Goal: Transaction & Acquisition: Purchase product/service

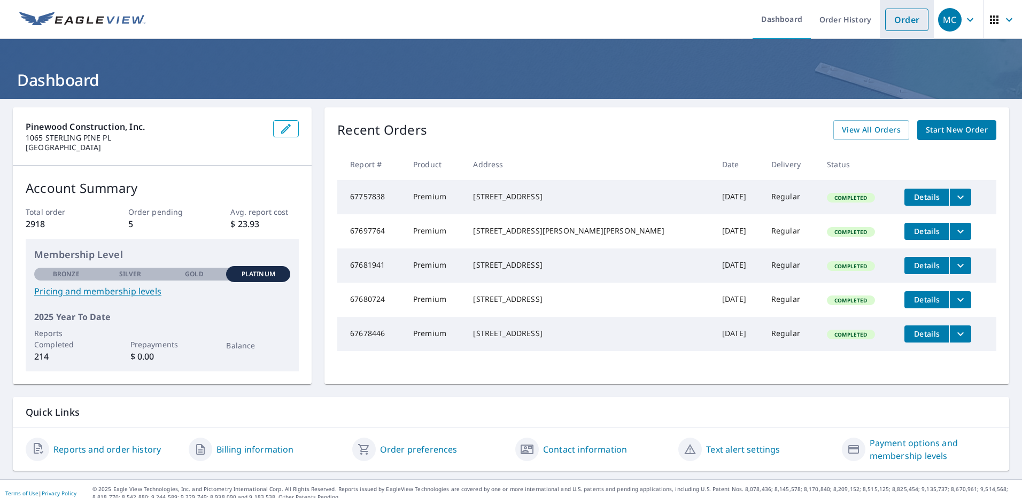
click at [885, 24] on link "Order" at bounding box center [906, 20] width 43 height 22
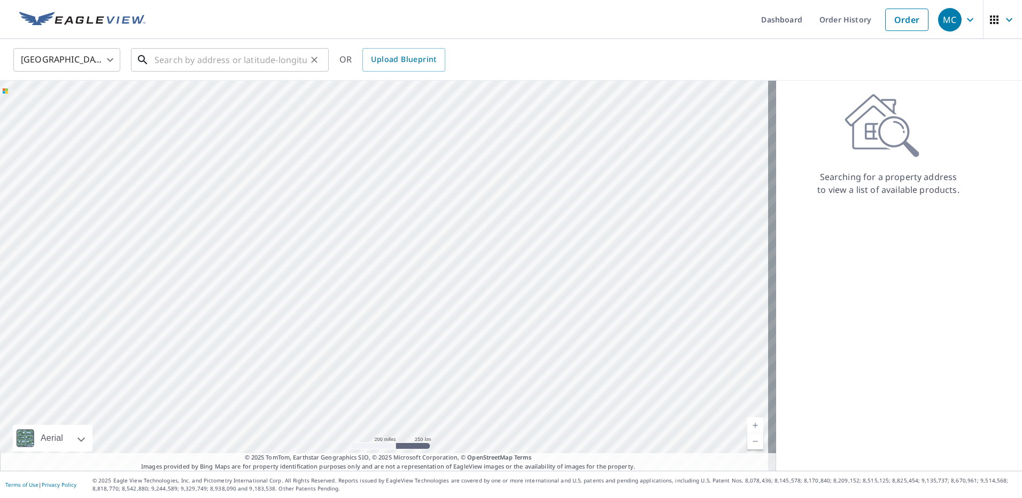
click at [208, 59] on input "text" at bounding box center [231, 60] width 152 height 30
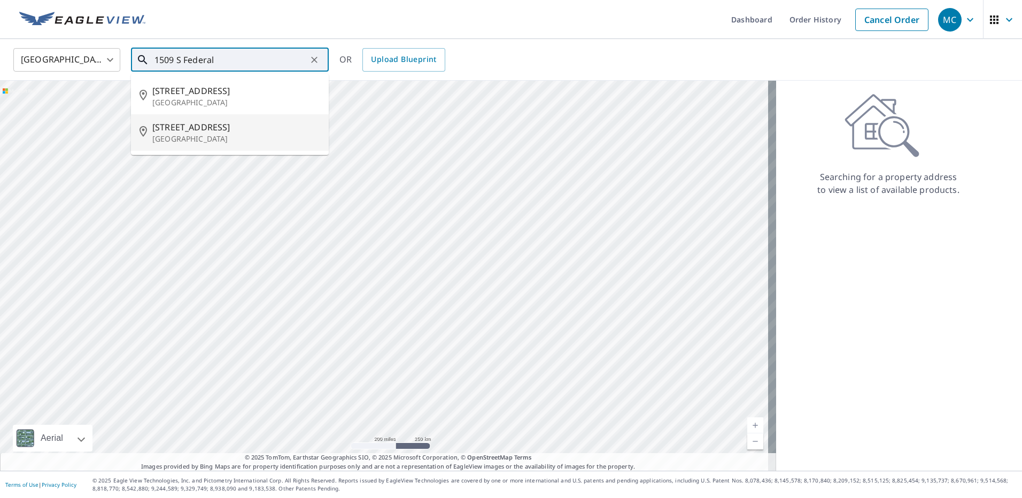
click at [195, 135] on p "[GEOGRAPHIC_DATA]" at bounding box center [236, 139] width 168 height 11
type input "[STREET_ADDRESS]"
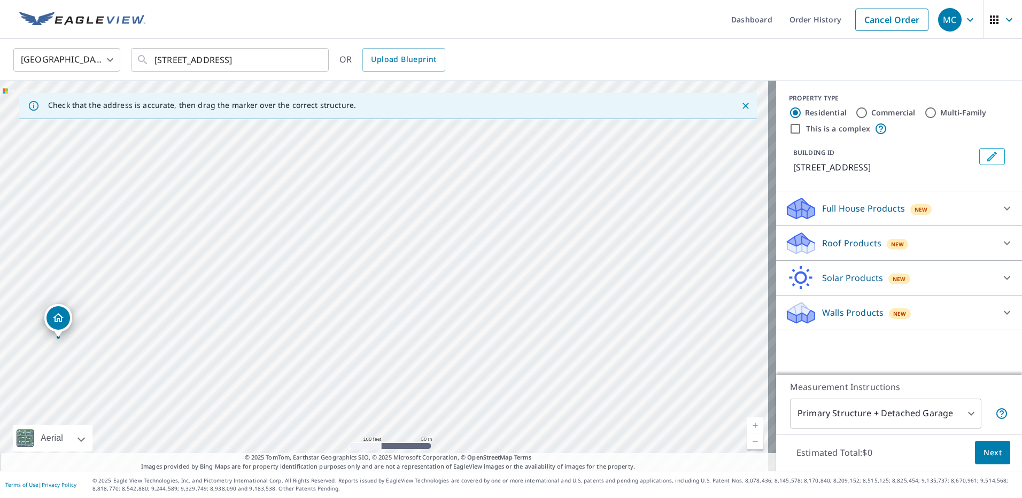
click at [1001, 250] on icon at bounding box center [1007, 243] width 13 height 13
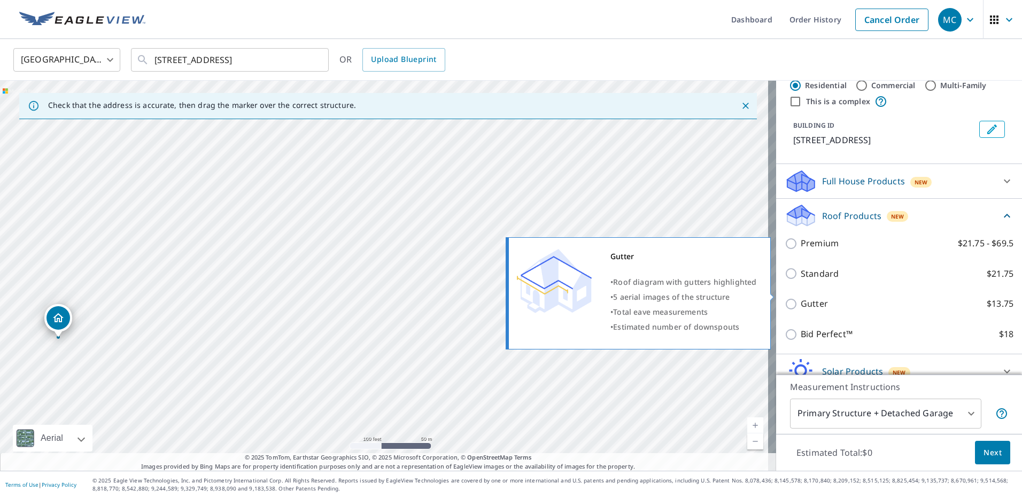
scroll to position [53, 0]
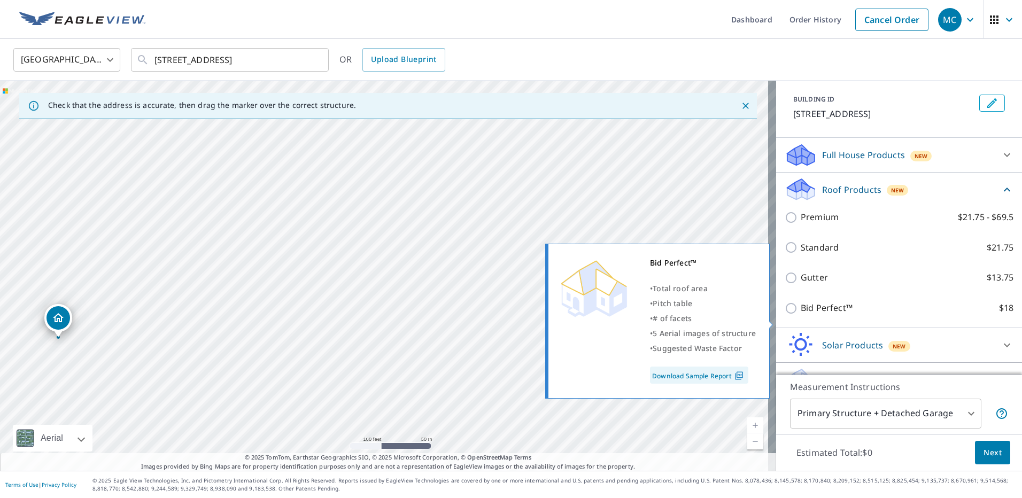
click at [785, 315] on input "Bid Perfect™ $18" at bounding box center [793, 308] width 16 height 13
checkbox input "true"
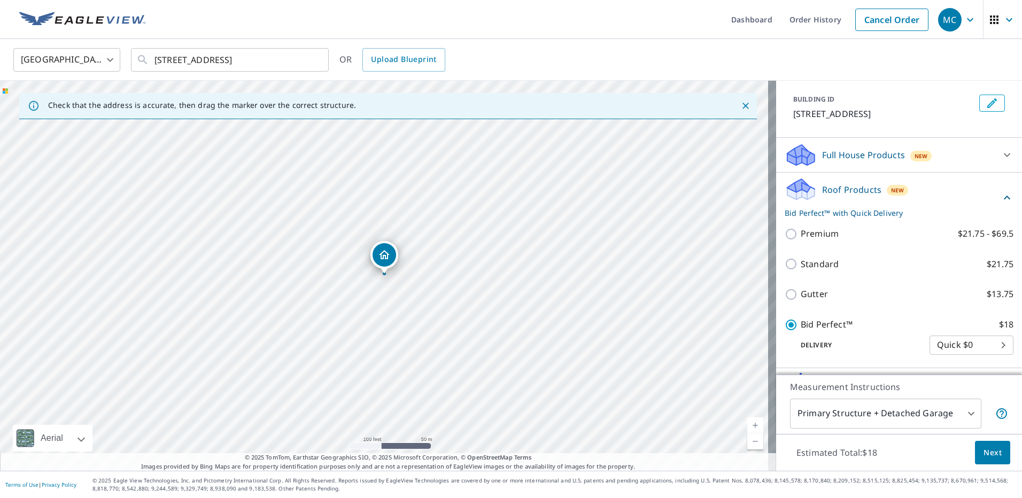
click at [984, 449] on span "Next" at bounding box center [993, 452] width 18 height 13
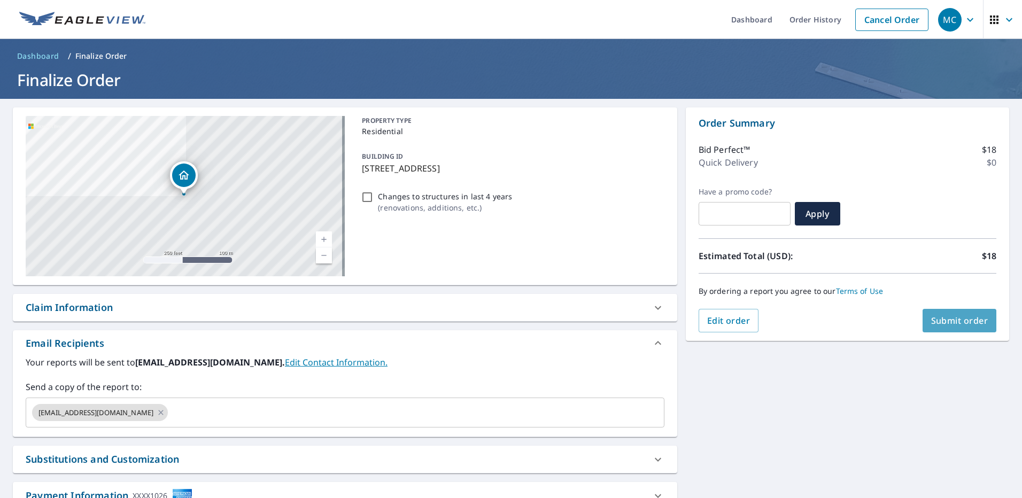
click at [949, 328] on button "Submit order" at bounding box center [960, 321] width 74 height 24
checkbox input "true"
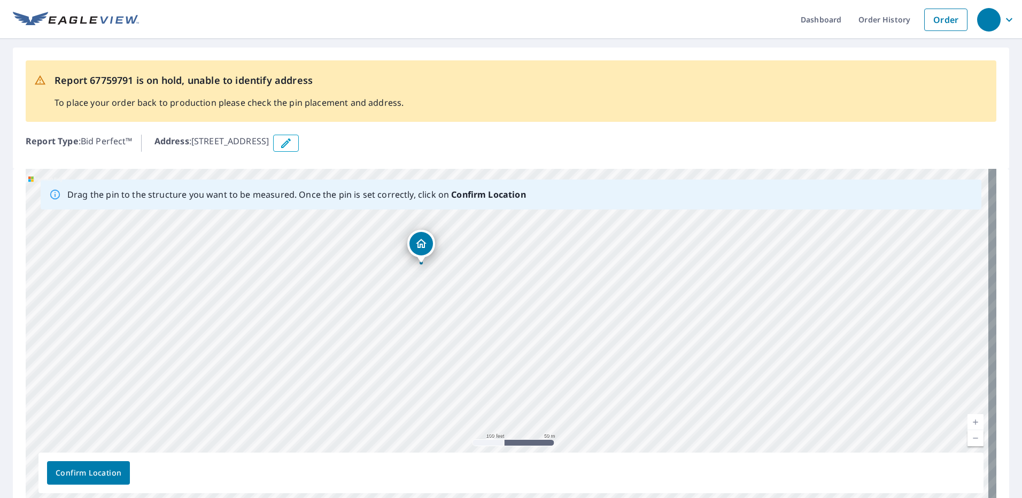
click at [415, 267] on div "1509 S Federal Hwy Lake Worth Beach, FL 33460" at bounding box center [511, 336] width 971 height 335
click at [68, 479] on span "Confirm Location" at bounding box center [89, 473] width 66 height 13
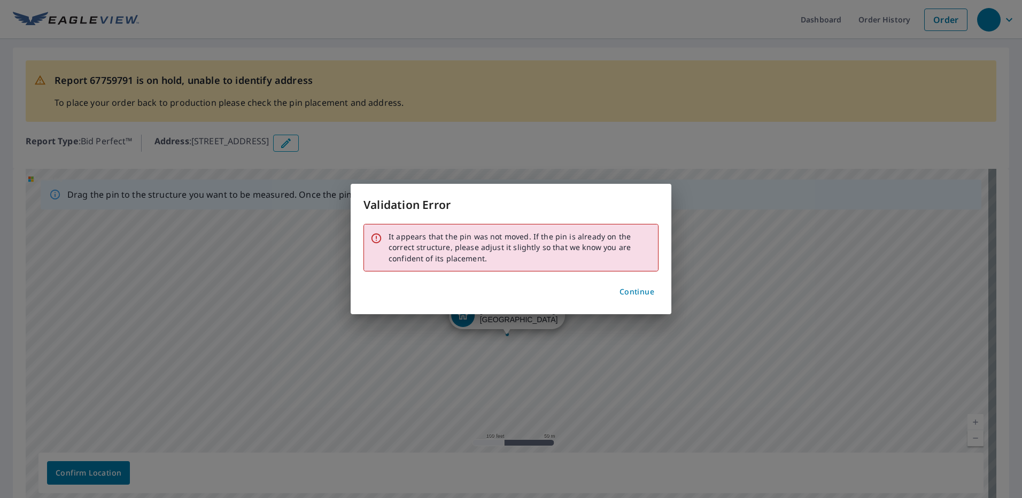
click at [634, 292] on span "Continue" at bounding box center [637, 292] width 35 height 13
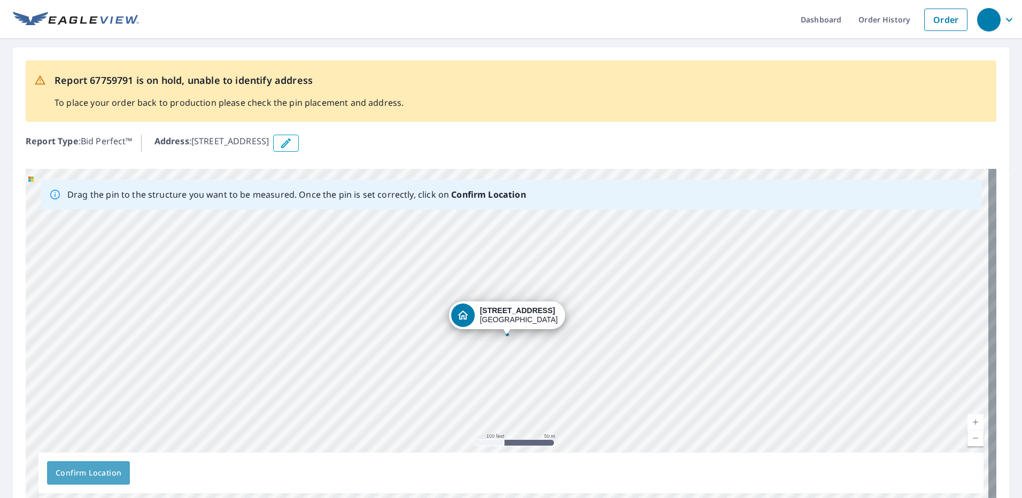
click at [96, 479] on span "Confirm Location" at bounding box center [89, 473] width 66 height 13
